Goal: Information Seeking & Learning: Learn about a topic

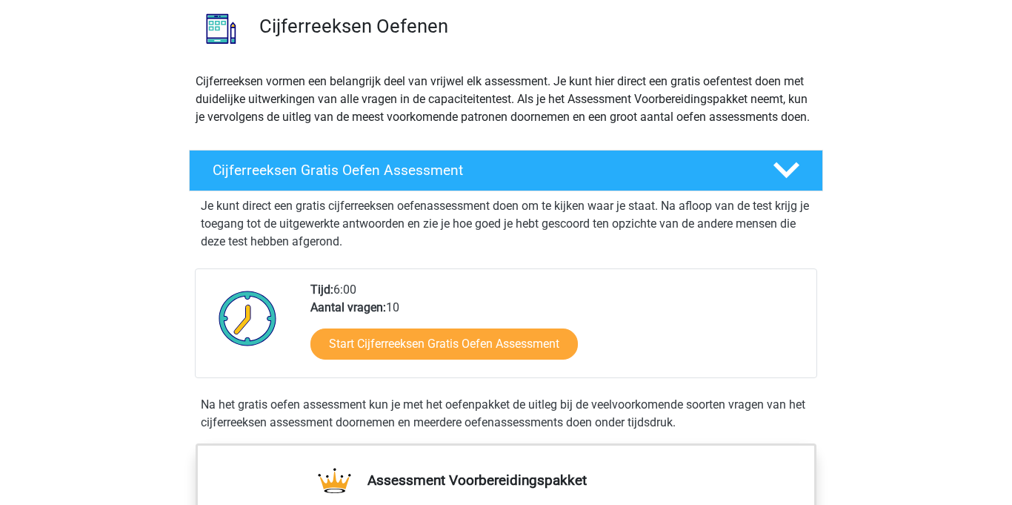
scroll to position [159, 0]
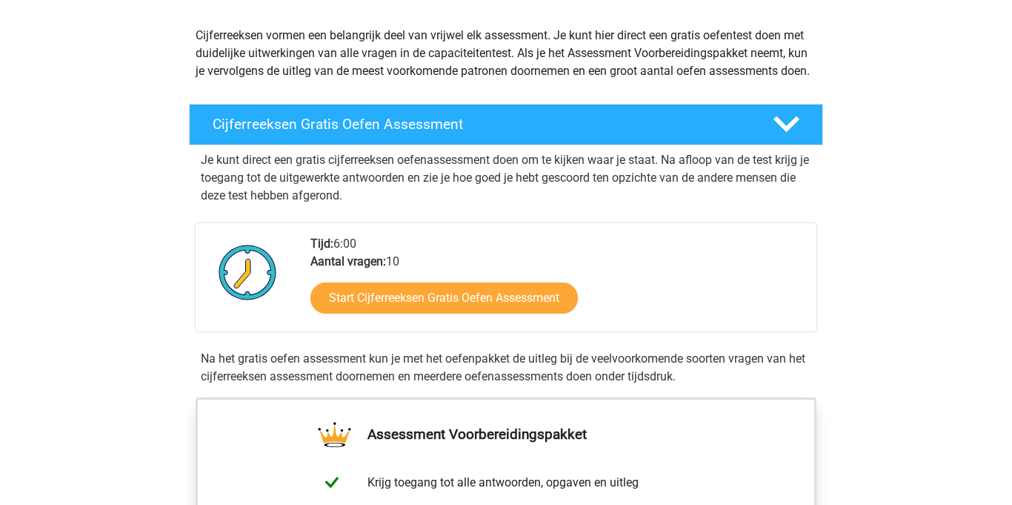
click at [579, 327] on div "Start Cijferreeksen Gratis Oefen Assessment" at bounding box center [557, 300] width 494 height 61
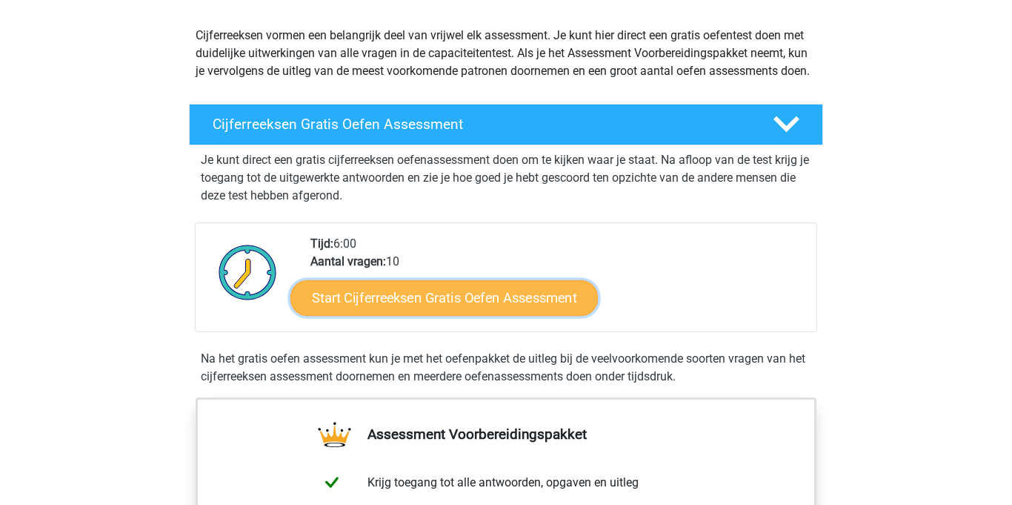
click at [520, 315] on link "Start Cijferreeksen Gratis Oefen Assessment" at bounding box center [443, 297] width 307 height 36
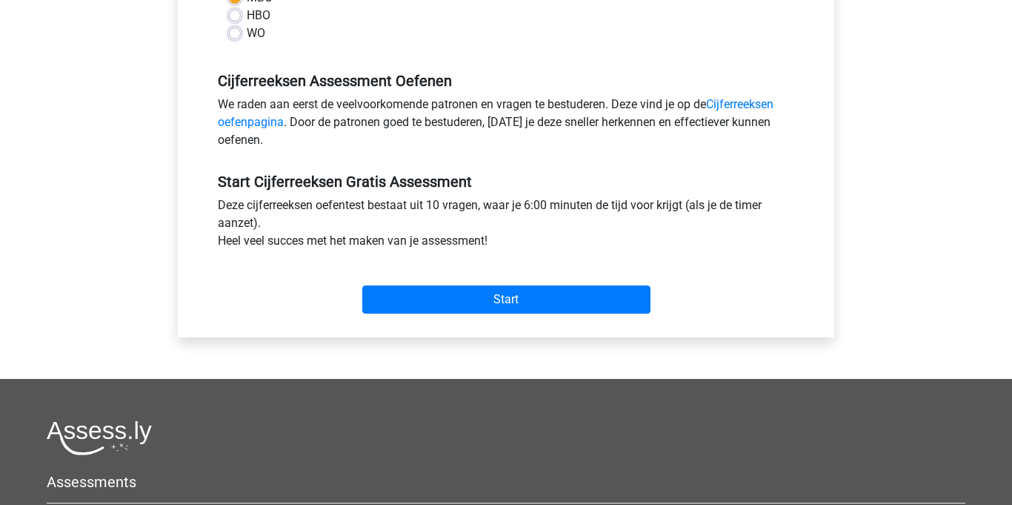
scroll to position [404, 0]
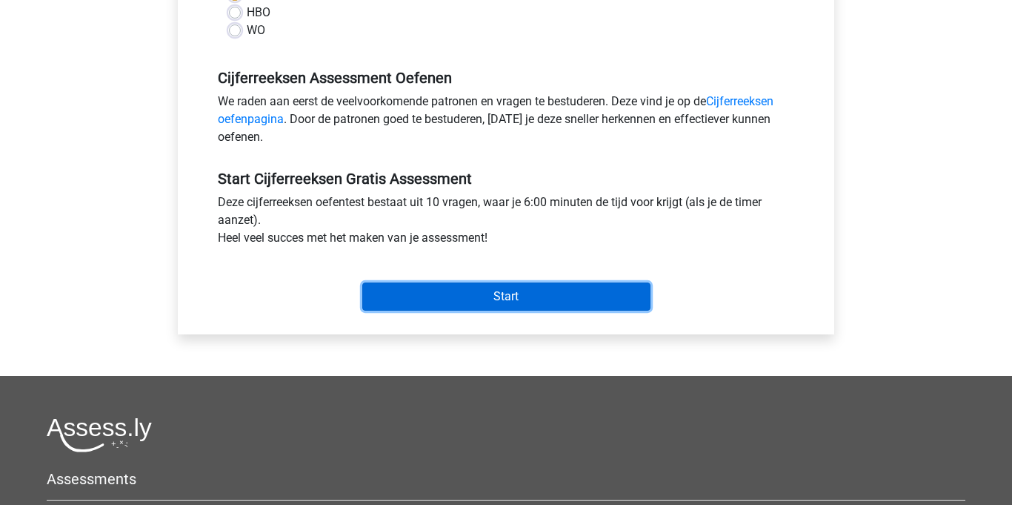
click at [623, 308] on input "Start" at bounding box center [506, 296] width 288 height 28
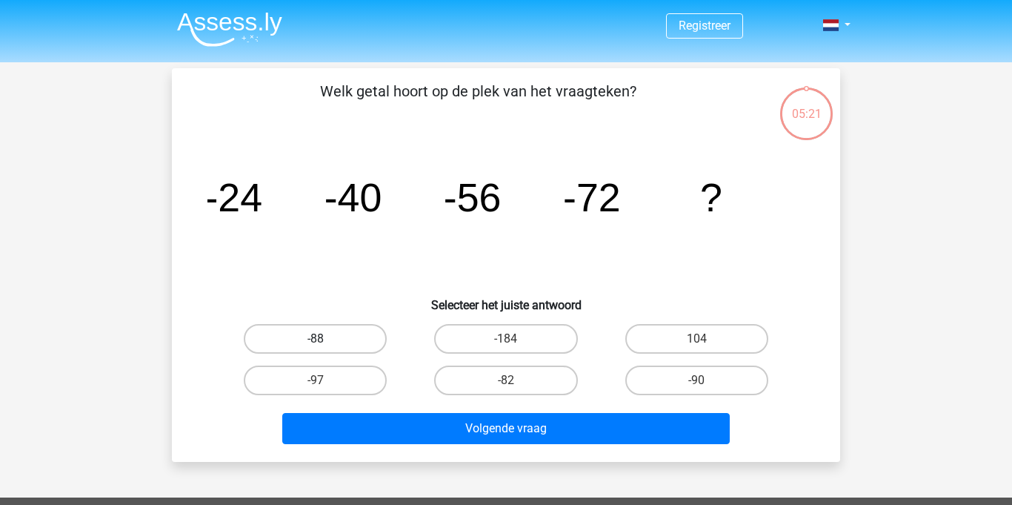
click at [345, 343] on label "-88" at bounding box center [315, 339] width 143 height 30
click at [325, 343] on input "-88" at bounding box center [321, 344] width 10 height 10
radio input "true"
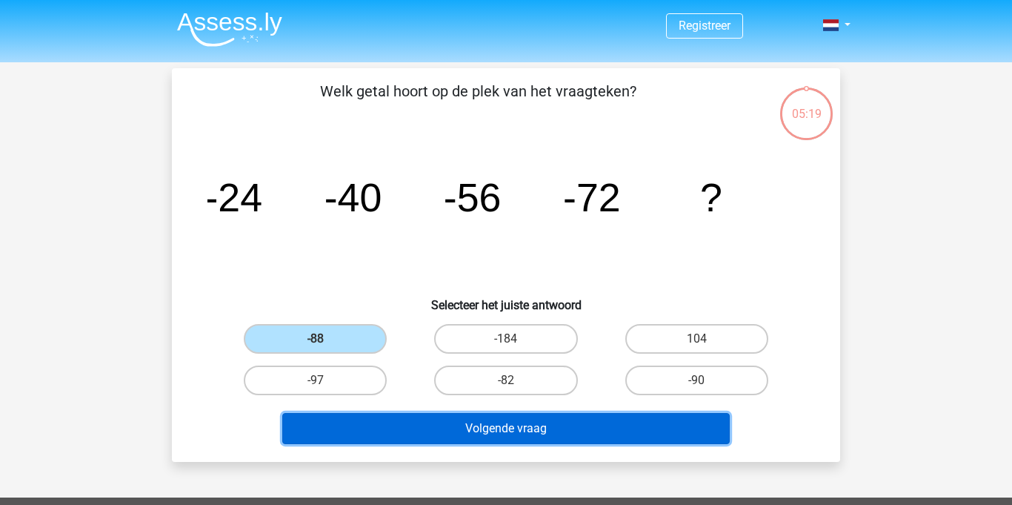
click at [443, 423] on button "Volgende vraag" at bounding box center [506, 428] width 448 height 31
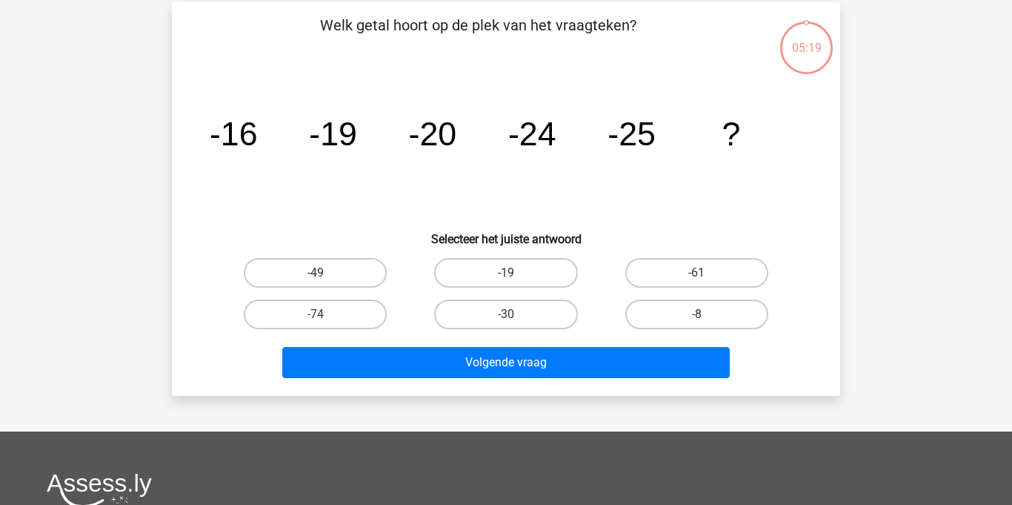
scroll to position [68, 0]
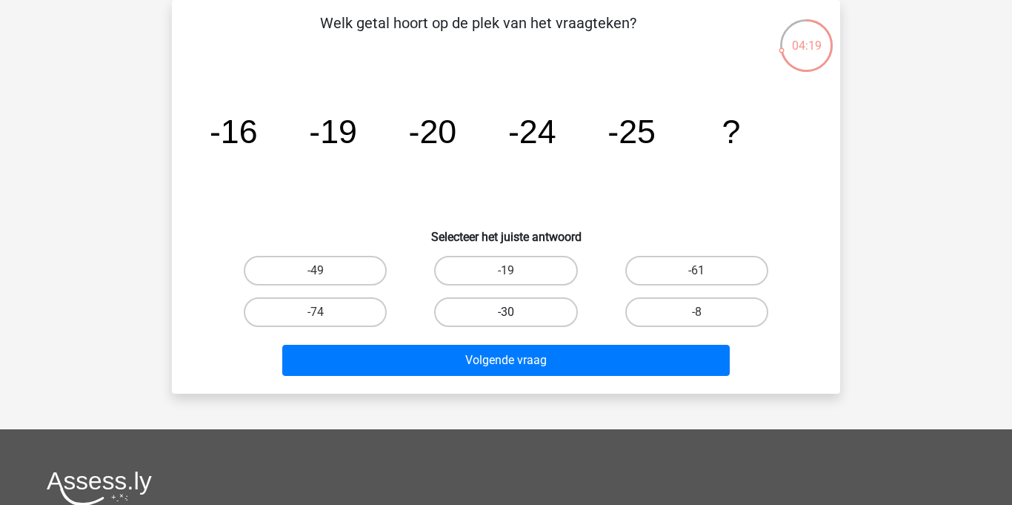
click at [526, 310] on label "-30" at bounding box center [505, 312] width 143 height 30
click at [516, 312] on input "-30" at bounding box center [511, 317] width 10 height 10
radio input "true"
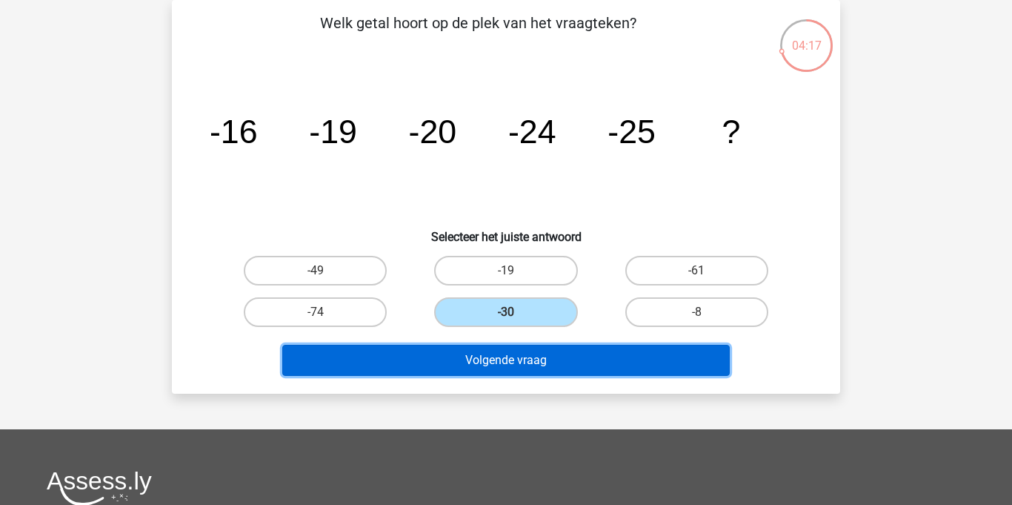
click at [618, 365] on button "Volgende vraag" at bounding box center [506, 360] width 448 height 31
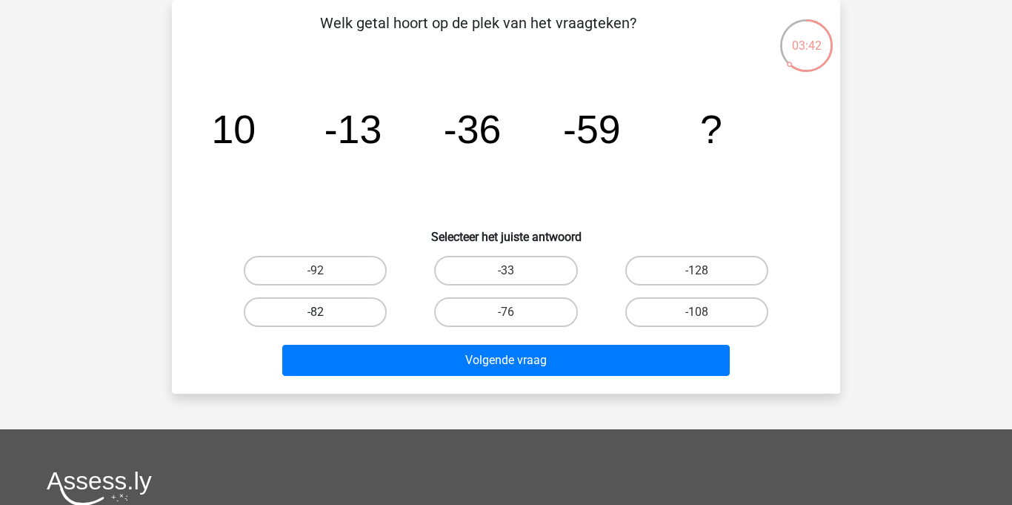
click at [347, 312] on label "-82" at bounding box center [315, 312] width 143 height 30
click at [325, 312] on input "-82" at bounding box center [321, 317] width 10 height 10
radio input "true"
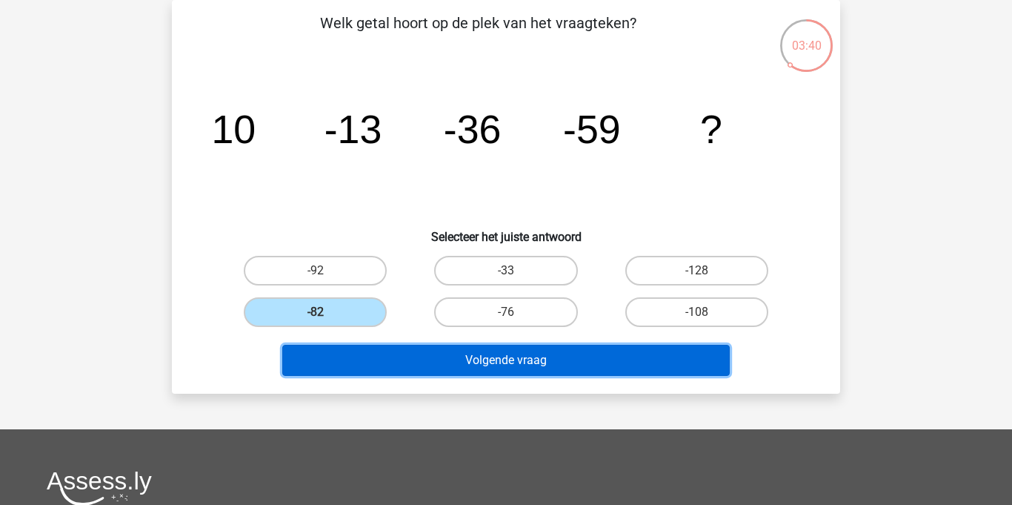
click at [408, 357] on button "Volgende vraag" at bounding box center [506, 360] width 448 height 31
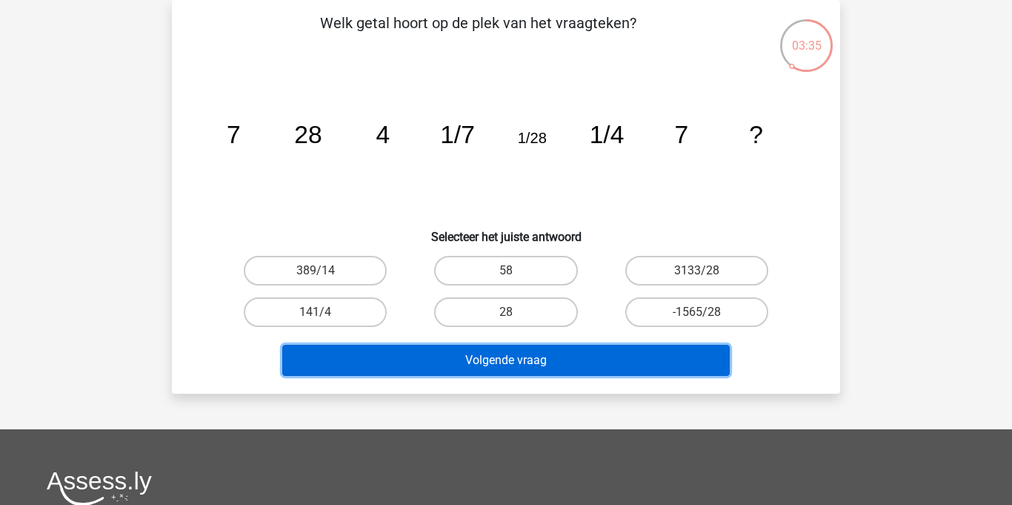
click at [642, 350] on button "Volgende vraag" at bounding box center [506, 360] width 448 height 31
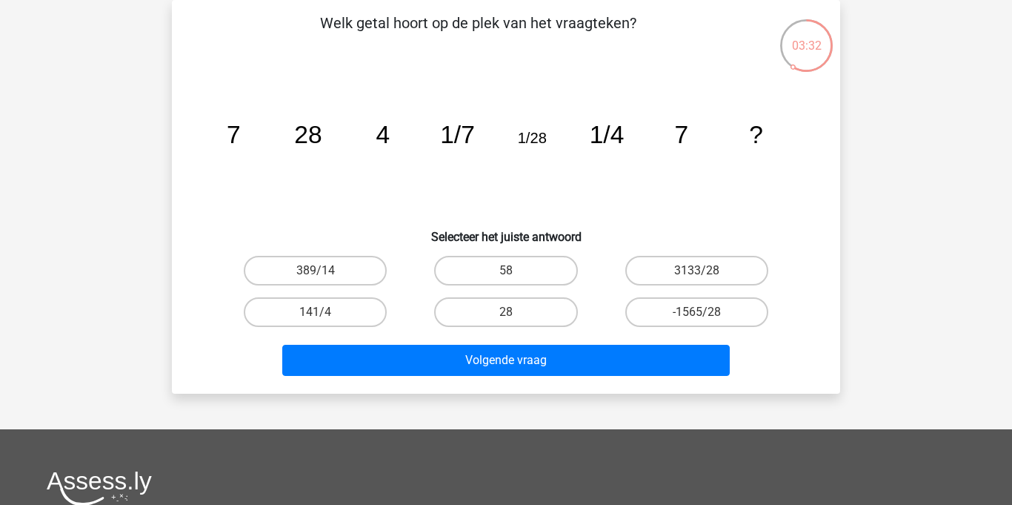
click at [88, 121] on div "Registreer Nederlands English" at bounding box center [506, 376] width 1012 height 888
